Goal: Task Accomplishment & Management: Manage account settings

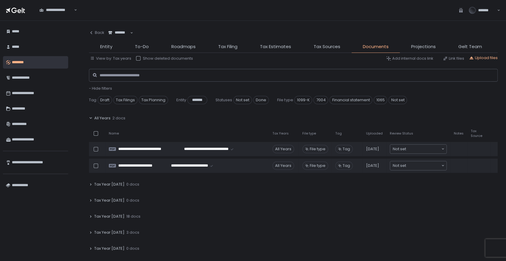
click at [120, 34] on div "*******" at bounding box center [119, 33] width 23 height 6
type input "****"
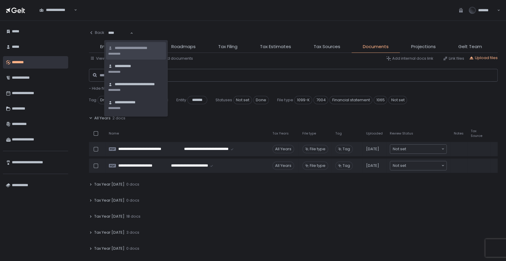
click at [129, 50] on span "**********" at bounding box center [138, 48] width 47 height 6
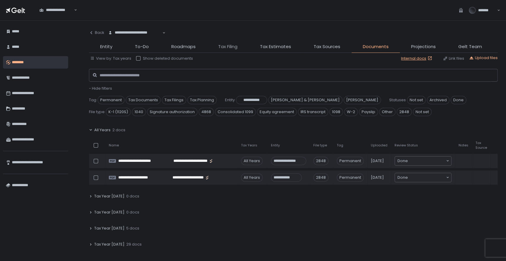
click at [228, 45] on span "Tax Filing" at bounding box center [227, 46] width 19 height 7
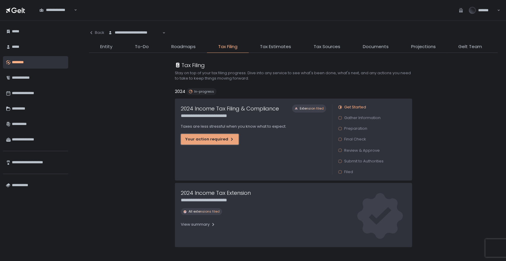
click at [205, 141] on div "Your action required" at bounding box center [209, 138] width 49 height 5
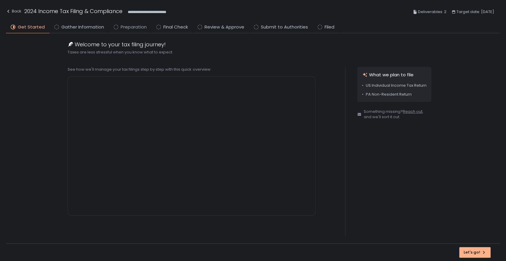
click at [129, 28] on span "Preparation" at bounding box center [134, 27] width 26 height 7
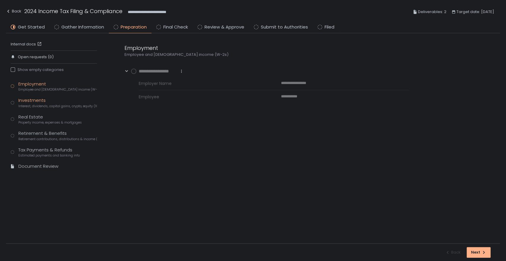
click at [27, 100] on div "Investments Interest, dividends, capital gains, crypto, equity (1099s, K-1s)" at bounding box center [57, 102] width 79 height 11
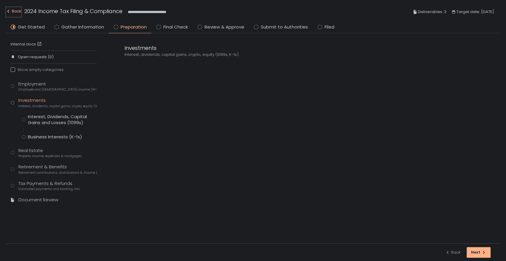
click at [15, 9] on div "Back" at bounding box center [13, 11] width 15 height 7
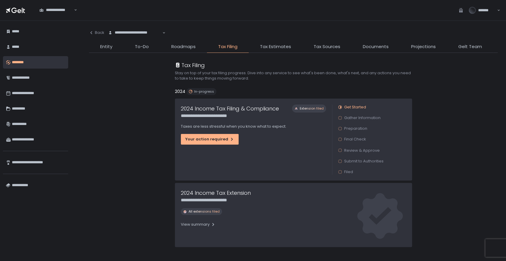
click at [382, 53] on div "**********" at bounding box center [293, 154] width 409 height 202
click at [380, 47] on span "Documents" at bounding box center [376, 46] width 26 height 7
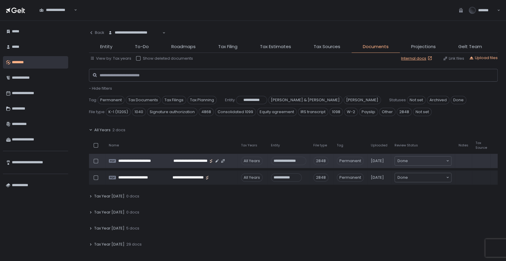
scroll to position [33, 0]
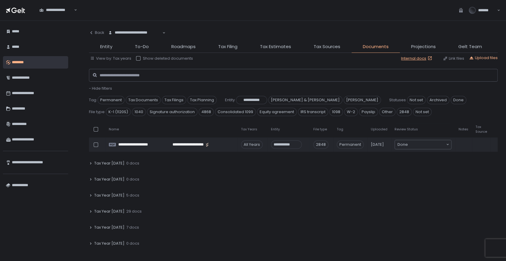
click at [121, 195] on div "Tax Year [DATE] 5 docs" at bounding box center [293, 195] width 409 height 14
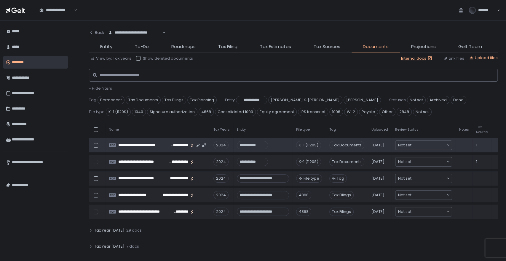
scroll to position [99, 0]
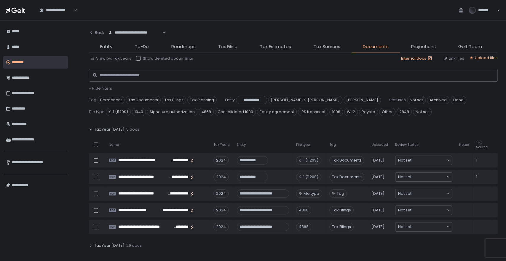
click at [226, 47] on span "Tax Filing" at bounding box center [227, 46] width 19 height 7
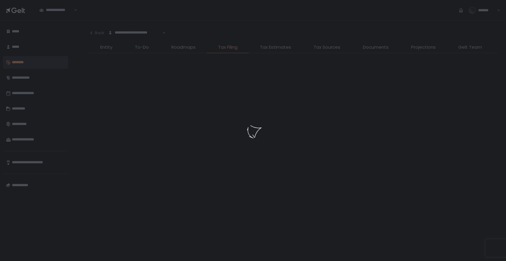
click at [265, 46] on div at bounding box center [253, 130] width 506 height 261
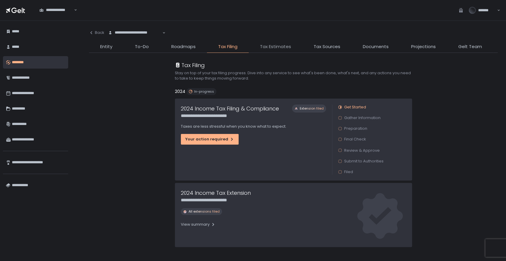
click at [265, 46] on span "Tax Estimates" at bounding box center [275, 46] width 31 height 7
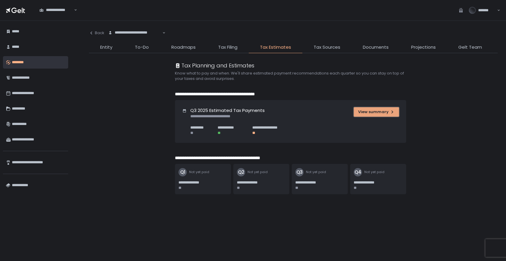
click at [368, 112] on div "View summary" at bounding box center [376, 111] width 36 height 5
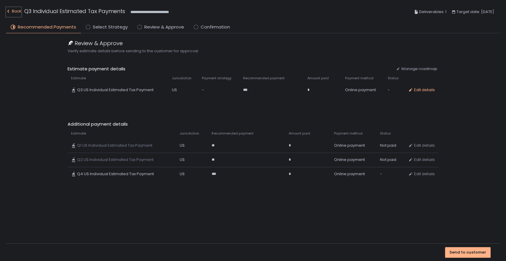
click at [13, 9] on div "Back" at bounding box center [13, 11] width 15 height 7
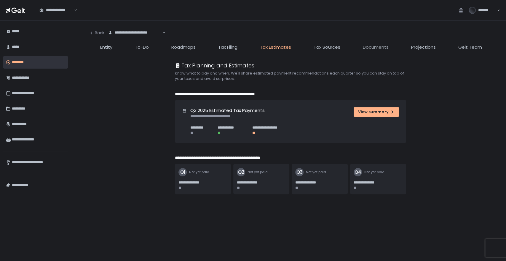
click at [375, 47] on span "Documents" at bounding box center [376, 47] width 26 height 7
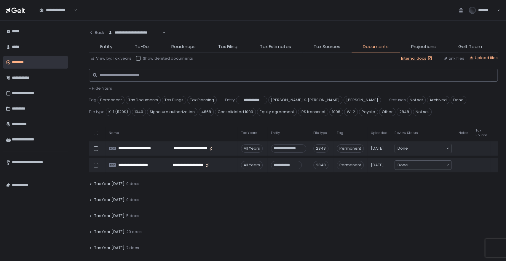
scroll to position [33, 0]
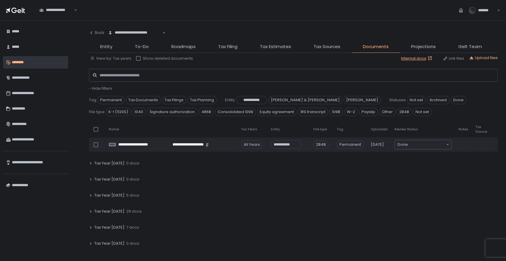
click at [124, 214] on div "Tax Year [DATE] 29 docs" at bounding box center [293, 211] width 409 height 14
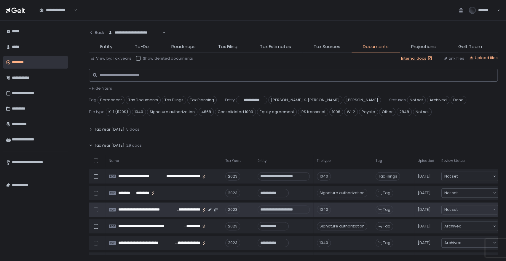
scroll to position [132, 0]
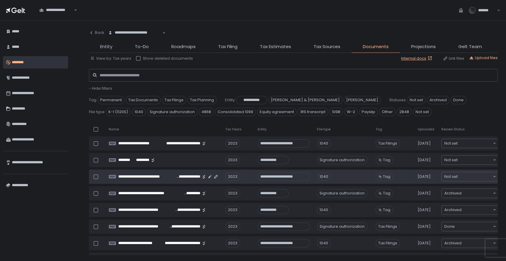
click at [194, 179] on td "**********" at bounding box center [163, 176] width 117 height 14
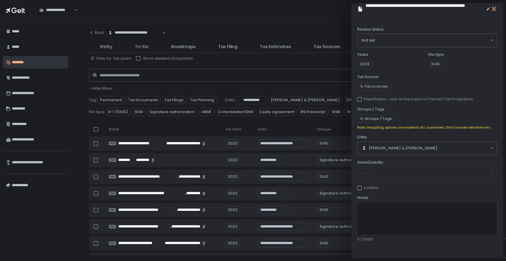
click at [494, 9] on icon "button" at bounding box center [494, 9] width 6 height 6
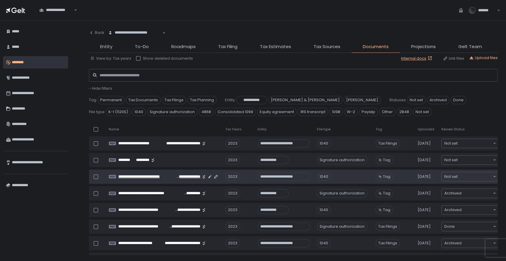
click at [143, 176] on span "**********" at bounding box center [147, 176] width 58 height 5
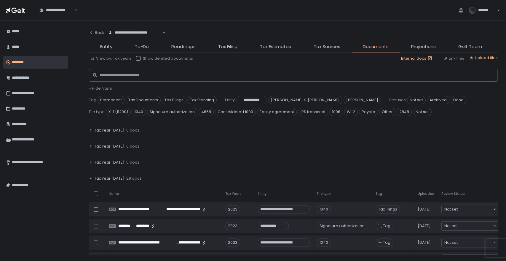
scroll to position [0, 0]
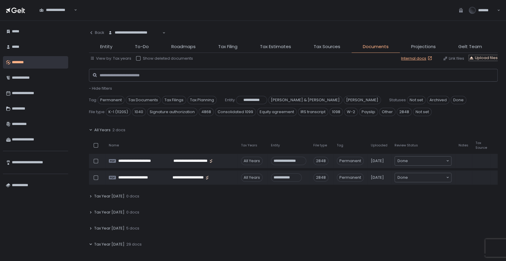
click at [479, 56] on div "Upload files" at bounding box center [483, 57] width 29 height 5
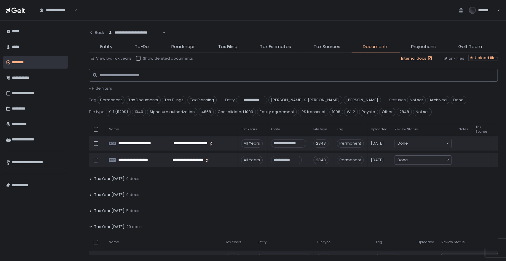
scroll to position [33, 0]
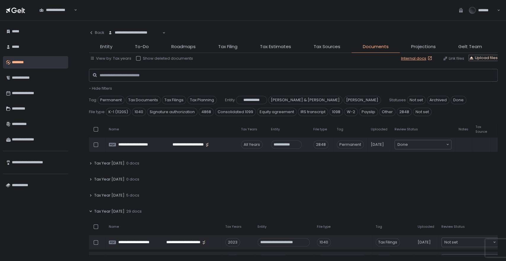
click at [483, 58] on div "Upload files" at bounding box center [483, 57] width 29 height 5
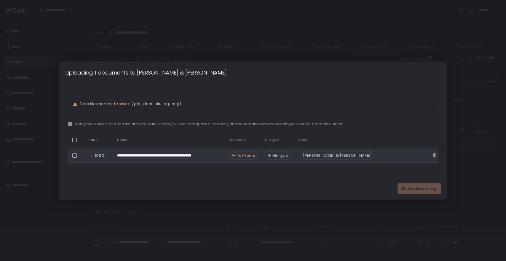
click at [255, 154] on span "Tax Years" at bounding box center [246, 155] width 18 height 5
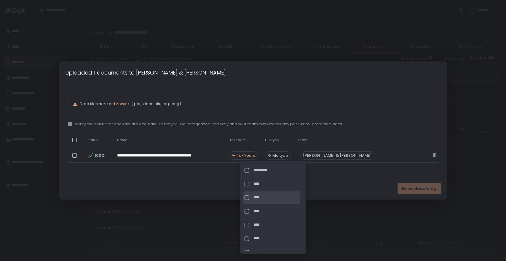
scroll to position [49, 0]
click at [256, 210] on span "****" at bounding box center [276, 210] width 45 height 5
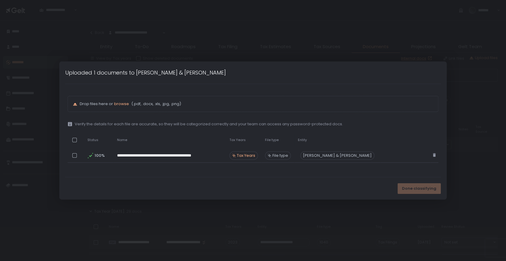
click at [339, 177] on div "Done classifying" at bounding box center [253, 188] width 388 height 22
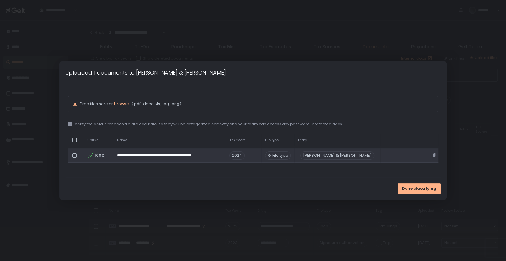
scroll to position [33, 0]
click at [288, 151] on div "File type" at bounding box center [278, 155] width 26 height 8
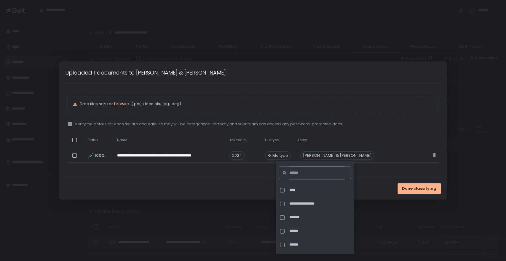
click at [297, 173] on input at bounding box center [316, 172] width 55 height 13
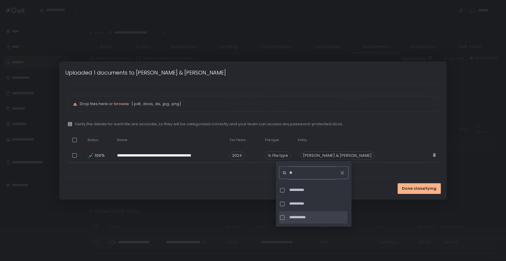
type input "**"
click at [298, 215] on span "**********" at bounding box center [317, 216] width 57 height 5
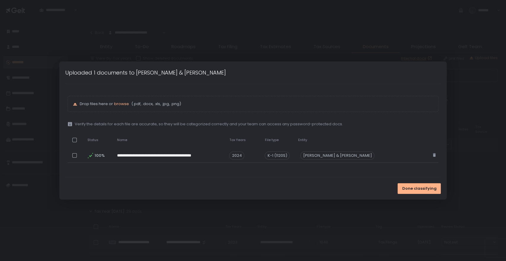
click at [250, 185] on div "Done classifying" at bounding box center [253, 188] width 388 height 22
click at [402, 189] on span "Done classifying" at bounding box center [419, 188] width 34 height 5
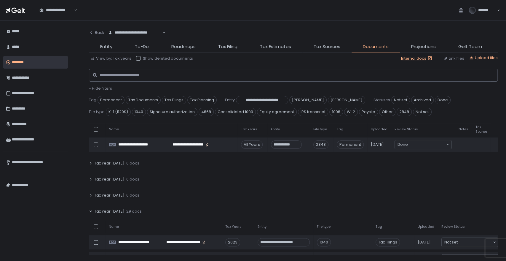
click at [110, 194] on span "Tax Year [DATE]" at bounding box center [109, 194] width 30 height 5
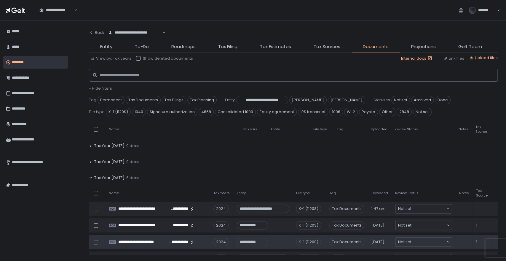
scroll to position [99, 0]
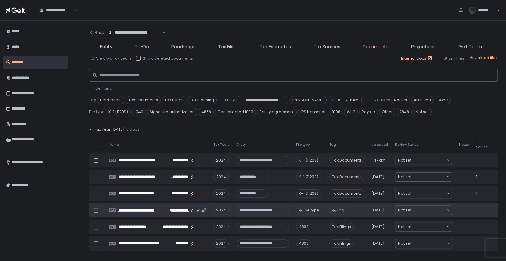
click at [159, 210] on span "**********" at bounding box center [142, 209] width 49 height 5
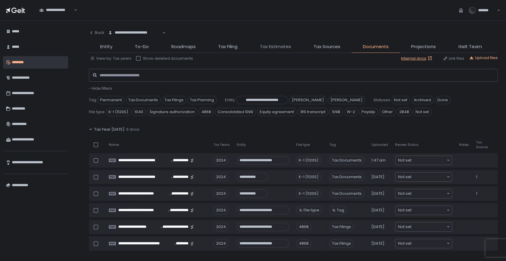
click at [271, 48] on span "Tax Estimates" at bounding box center [275, 46] width 31 height 7
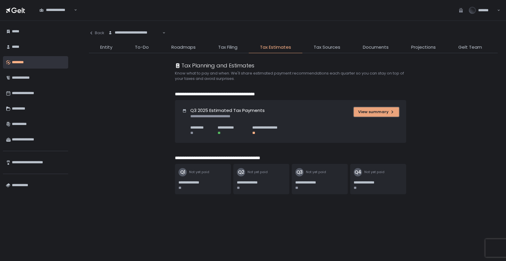
click at [361, 113] on div "View summary" at bounding box center [376, 111] width 36 height 5
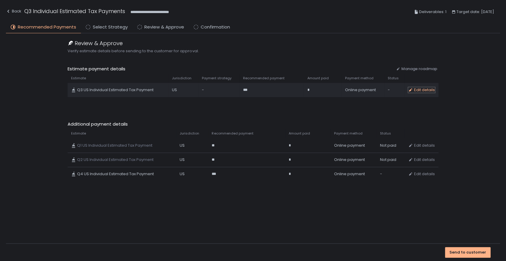
click at [425, 89] on div "Edit details" at bounding box center [421, 89] width 27 height 5
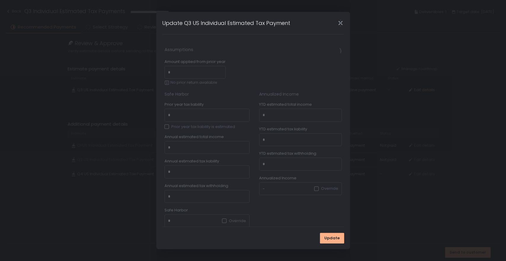
click at [209, 73] on fieldset "Assumptions Amount applied from prior year * No prior return available Safe Har…" at bounding box center [253, 248] width 182 height 405
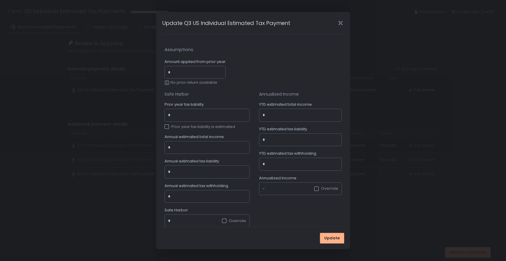
click at [209, 73] on input "Amount applied from prior year" at bounding box center [196, 72] width 50 height 6
type input "*"
click at [205, 94] on div "Safe Harbor" at bounding box center [207, 94] width 85 height 6
click at [202, 112] on input "Prior year tax liability" at bounding box center [208, 115] width 74 height 6
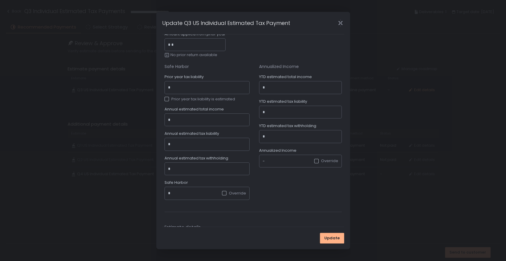
scroll to position [66, 0]
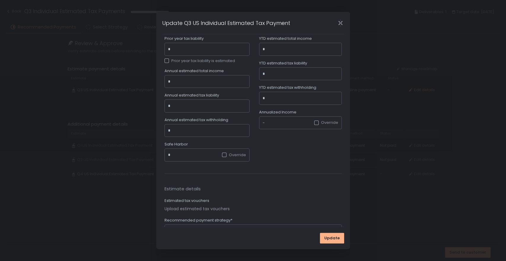
click at [196, 154] on div "* Override" at bounding box center [207, 154] width 85 height 13
click at [279, 119] on div "- Override" at bounding box center [300, 122] width 83 height 13
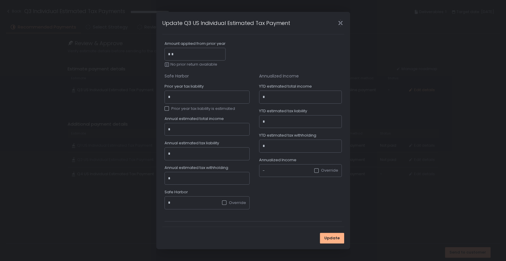
scroll to position [33, 0]
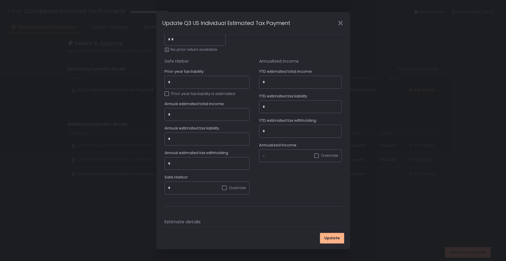
click at [200, 81] on input "Prior year tax liability" at bounding box center [208, 82] width 74 height 6
type input "*"
click at [195, 116] on input "Annual estimated total income" at bounding box center [208, 114] width 74 height 6
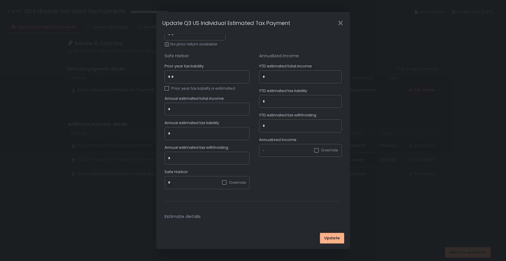
scroll to position [0, 0]
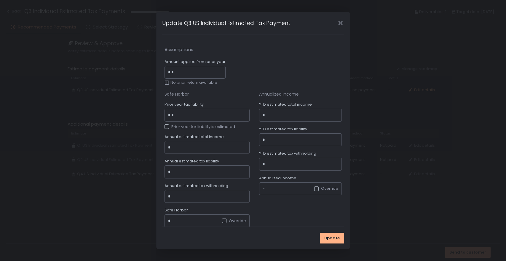
drag, startPoint x: 177, startPoint y: 113, endPoint x: 171, endPoint y: 113, distance: 5.9
click at [171, 113] on input "*" at bounding box center [208, 115] width 74 height 6
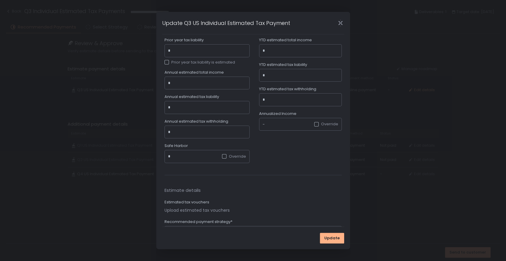
scroll to position [66, 0]
click at [187, 153] on div "* Override" at bounding box center [207, 154] width 85 height 13
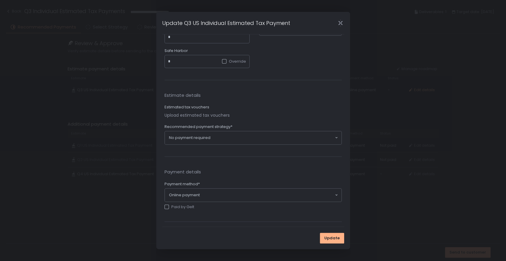
scroll to position [165, 0]
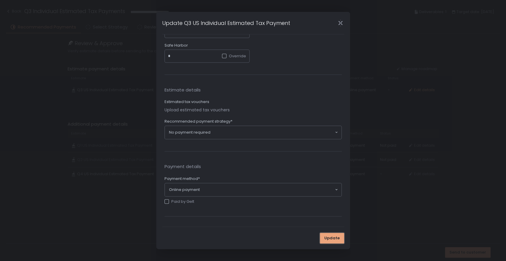
click at [331, 237] on span "Update" at bounding box center [331, 237] width 15 height 5
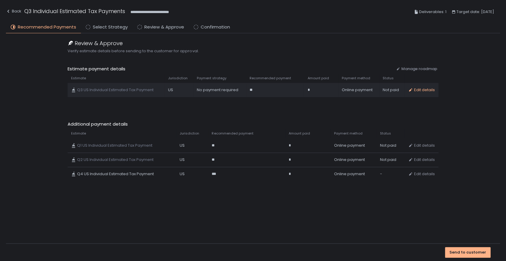
click at [281, 91] on div "**" at bounding box center [273, 89] width 47 height 5
click at [412, 88] on icon "button" at bounding box center [410, 89] width 5 height 5
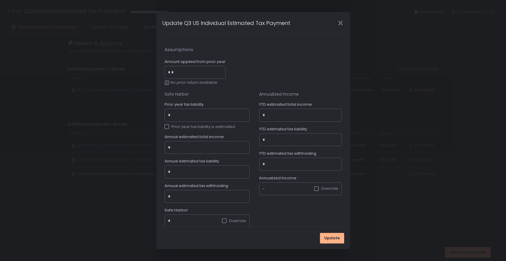
click at [342, 25] on icon "Close" at bounding box center [340, 23] width 6 height 6
